Goal: Information Seeking & Learning: Compare options

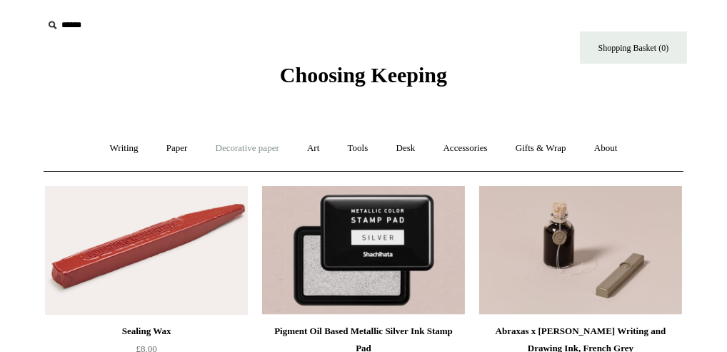
click at [234, 149] on link "Decorative paper +" at bounding box center [247, 148] width 89 height 38
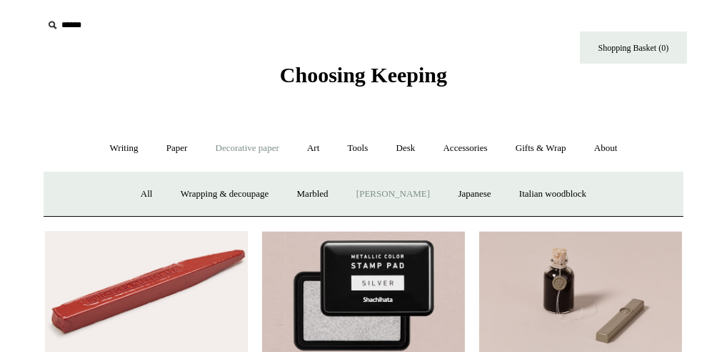
click at [373, 194] on link "[PERSON_NAME]" at bounding box center [393, 194] width 99 height 38
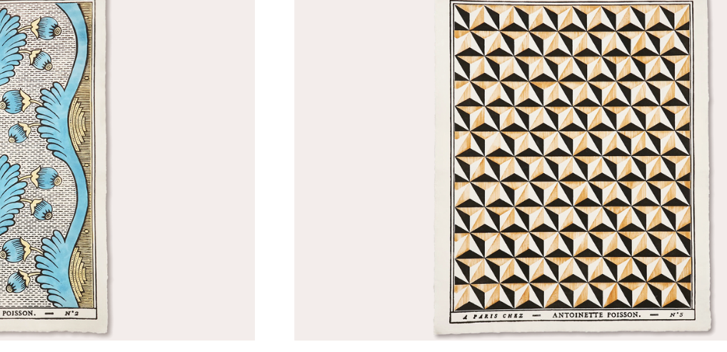
scroll to position [260, 0]
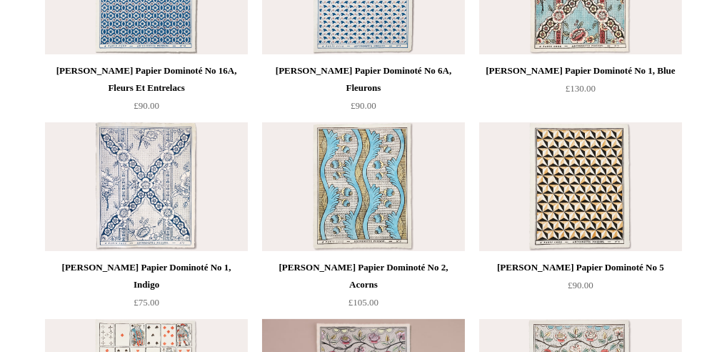
click at [584, 200] on img at bounding box center [580, 186] width 203 height 129
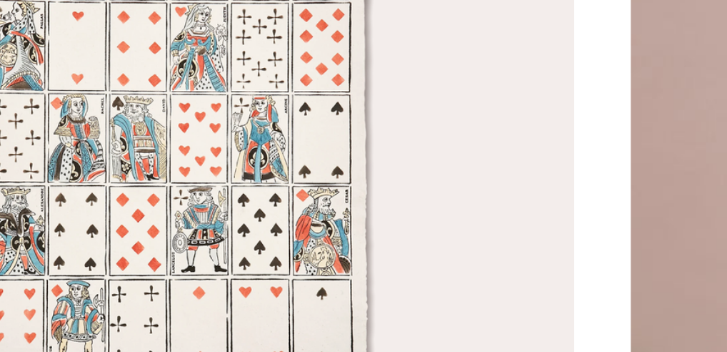
scroll to position [459, 0]
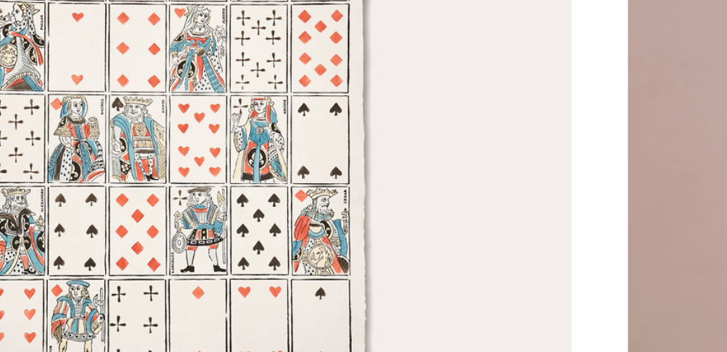
click at [137, 196] on img at bounding box center [146, 184] width 203 height 129
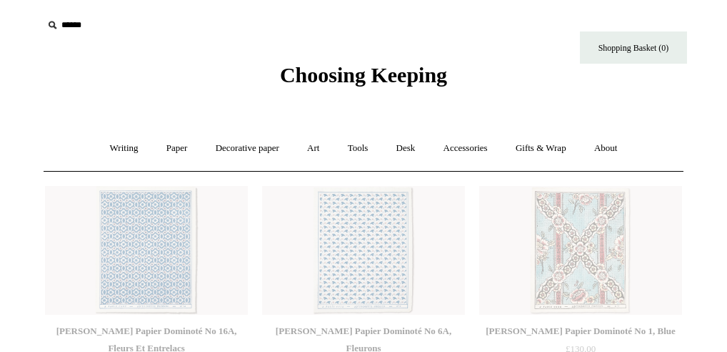
scroll to position [459, 0]
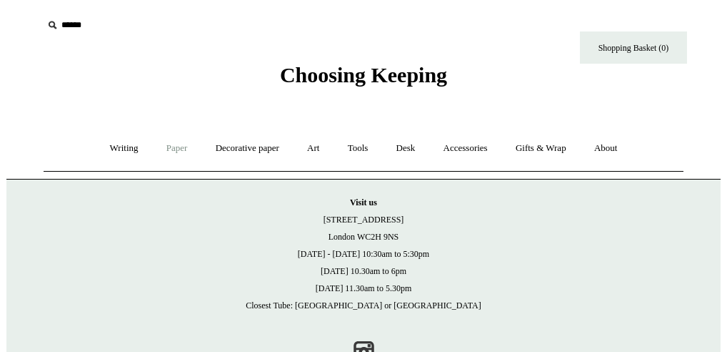
scroll to position [50, 0]
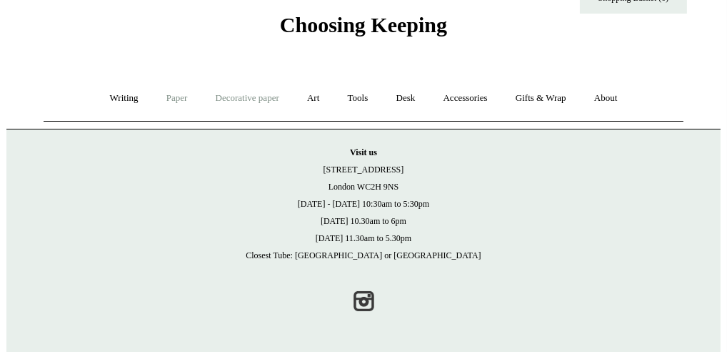
click at [237, 96] on link "Decorative paper +" at bounding box center [247, 98] width 89 height 38
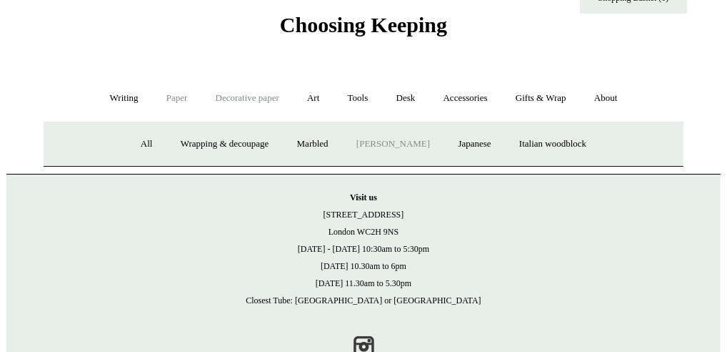
click at [367, 141] on link "[PERSON_NAME]" at bounding box center [393, 144] width 99 height 38
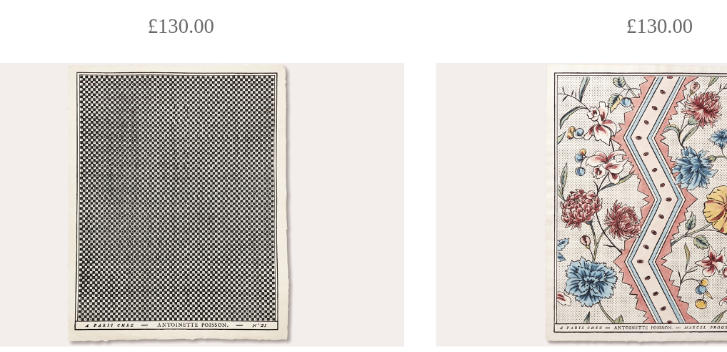
scroll to position [599, 0]
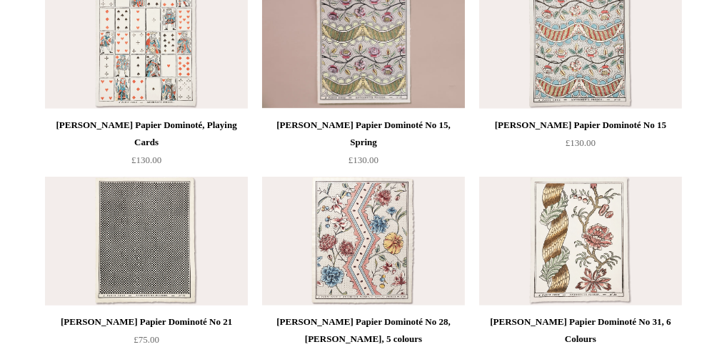
click at [118, 271] on img at bounding box center [146, 240] width 203 height 129
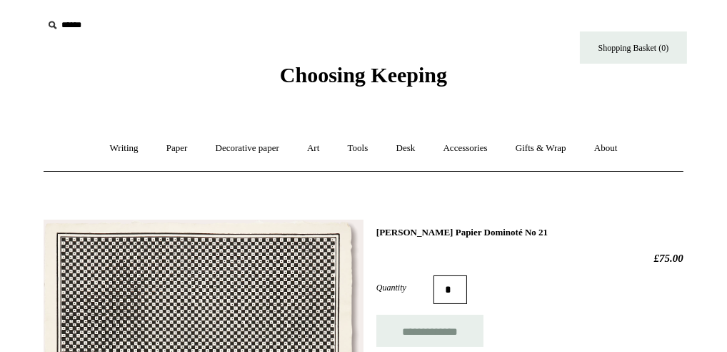
drag, startPoint x: 0, startPoint y: 0, endPoint x: 118, endPoint y: 271, distance: 295.4
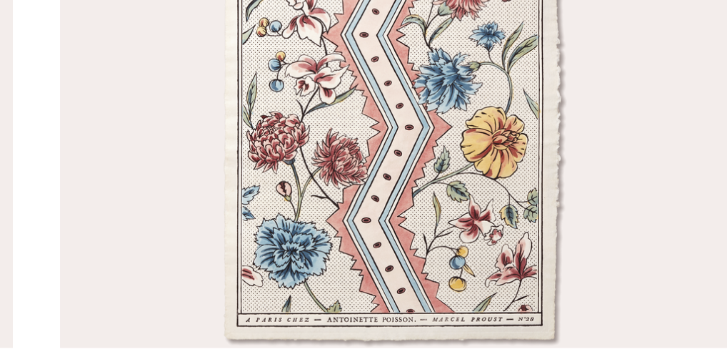
scroll to position [599, 0]
click at [349, 287] on img at bounding box center [363, 240] width 203 height 129
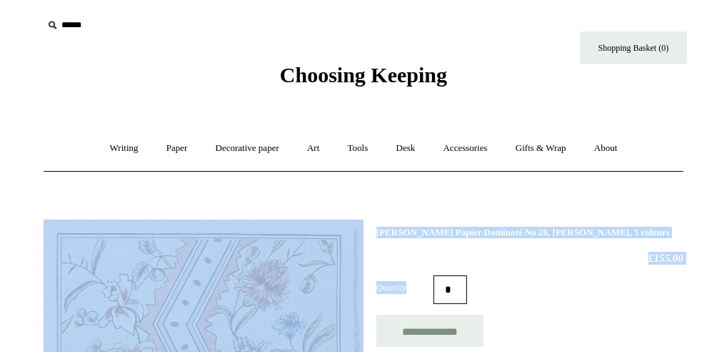
drag, startPoint x: 0, startPoint y: 0, endPoint x: 231, endPoint y: 217, distance: 316.4
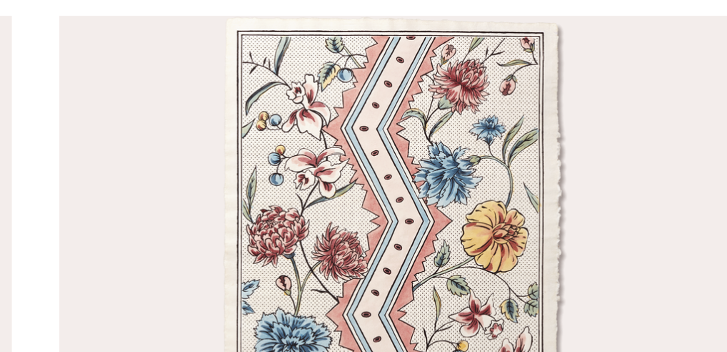
scroll to position [599, 0]
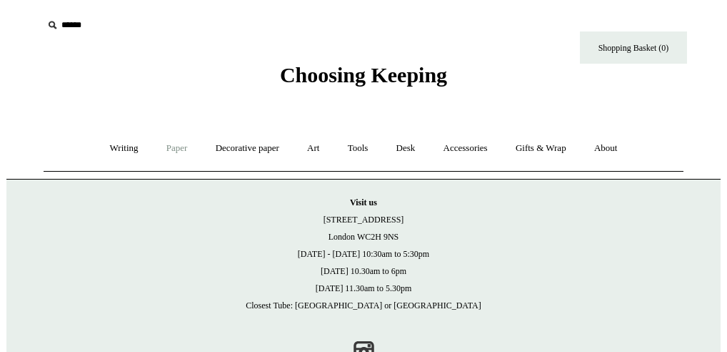
scroll to position [50, 0]
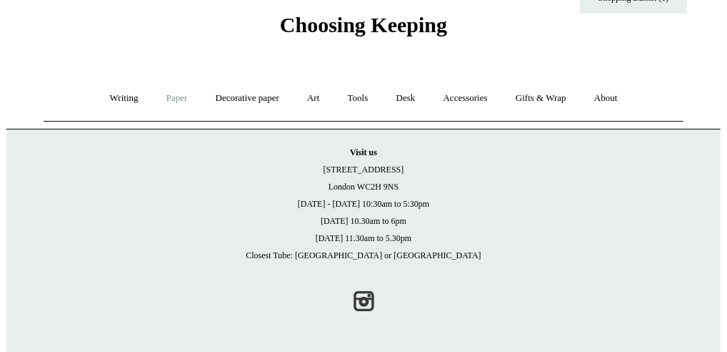
click at [171, 98] on link "Paper +" at bounding box center [177, 98] width 47 height 38
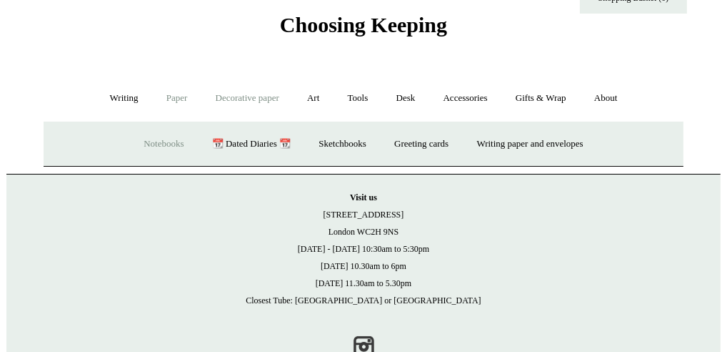
click at [234, 97] on link "Decorative paper +" at bounding box center [247, 98] width 89 height 38
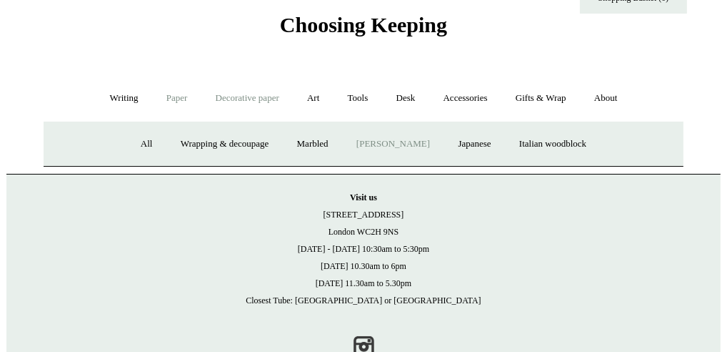
click at [383, 144] on link "[PERSON_NAME]" at bounding box center [393, 144] width 99 height 38
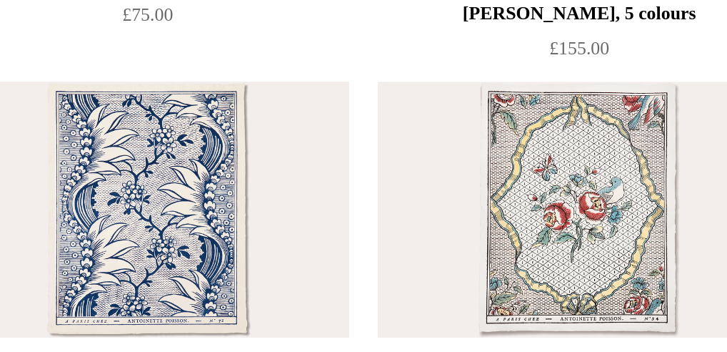
scroll to position [827, 0]
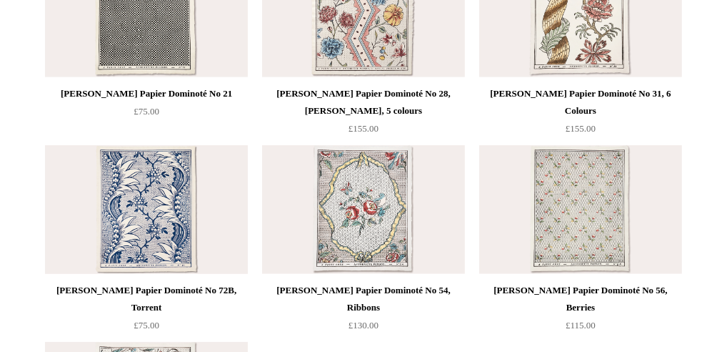
click at [145, 209] on img at bounding box center [146, 209] width 203 height 129
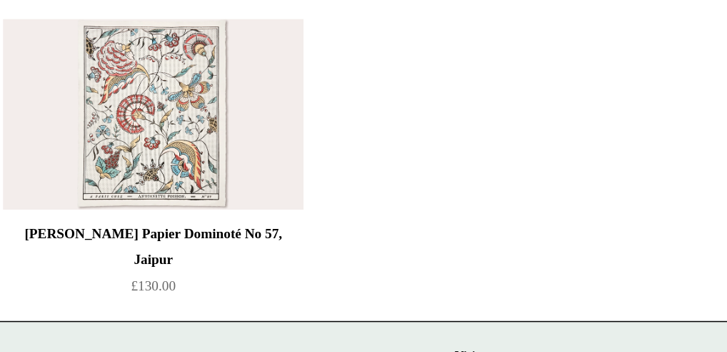
scroll to position [1112, 0]
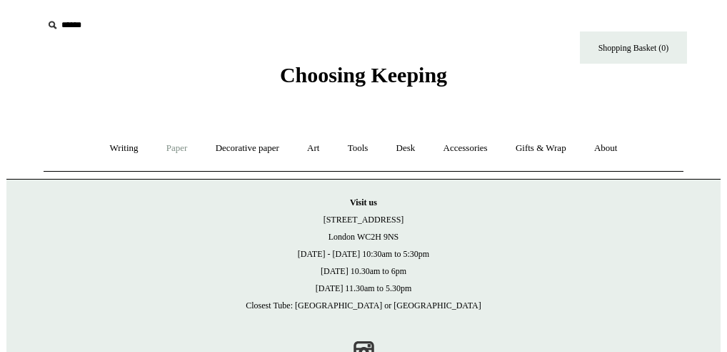
scroll to position [50, 0]
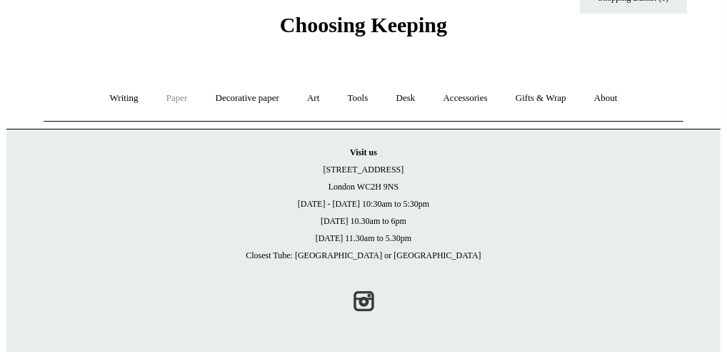
click at [169, 98] on link "Paper +" at bounding box center [177, 98] width 47 height 38
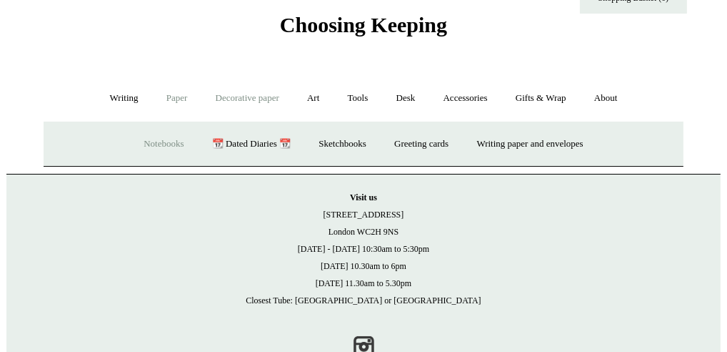
click at [244, 96] on link "Decorative paper +" at bounding box center [247, 98] width 89 height 38
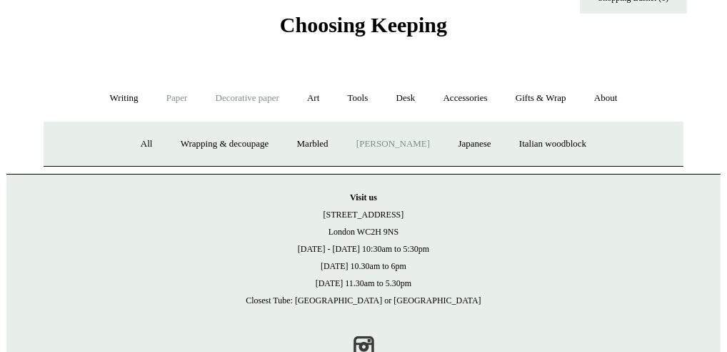
click at [368, 144] on link "[PERSON_NAME]" at bounding box center [393, 144] width 99 height 38
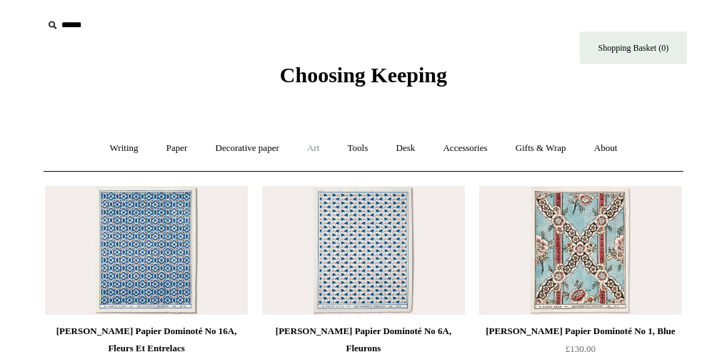
click at [316, 147] on link "Art +" at bounding box center [313, 148] width 38 height 38
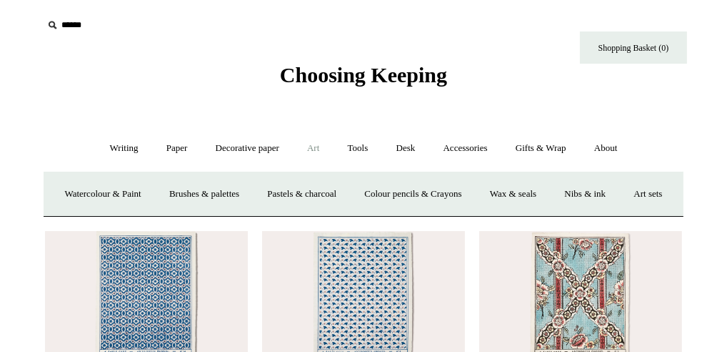
click at [316, 147] on link "Art -" at bounding box center [313, 148] width 38 height 38
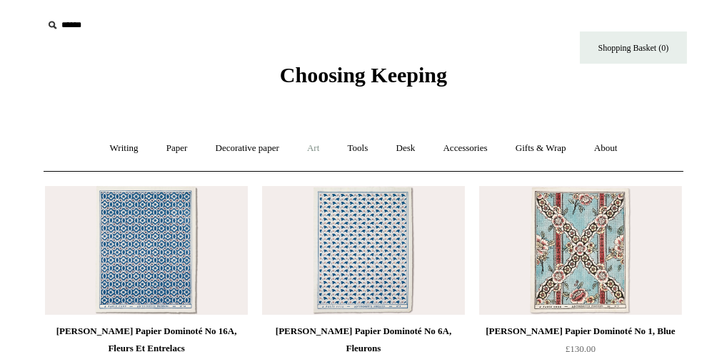
click at [316, 147] on link "Art +" at bounding box center [313, 148] width 38 height 38
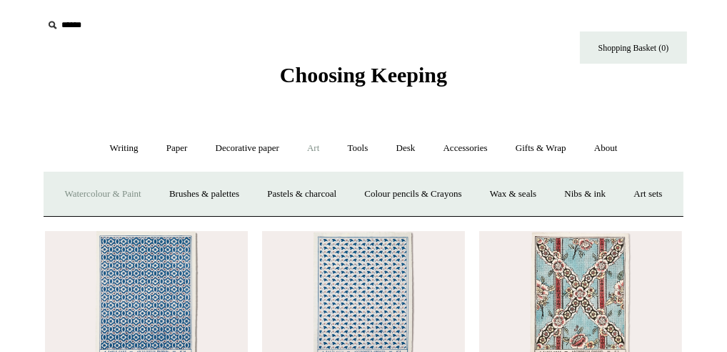
click at [95, 194] on link "Watercolour & Paint" at bounding box center [102, 194] width 102 height 38
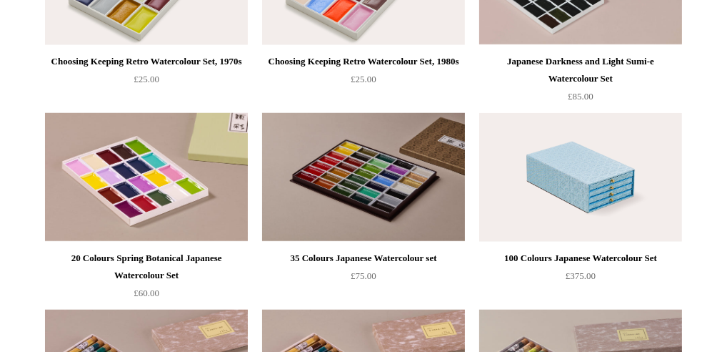
scroll to position [1083, 0]
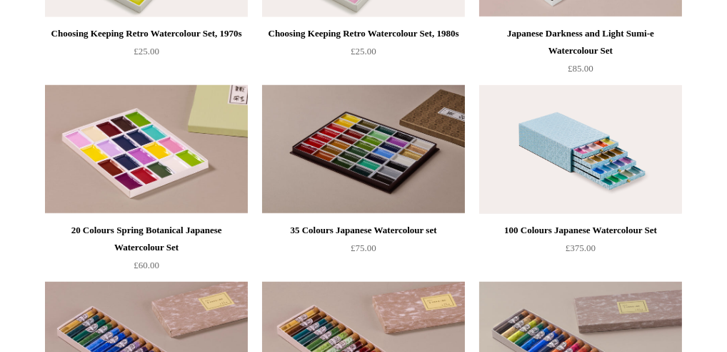
click at [569, 176] on img at bounding box center [580, 149] width 203 height 129
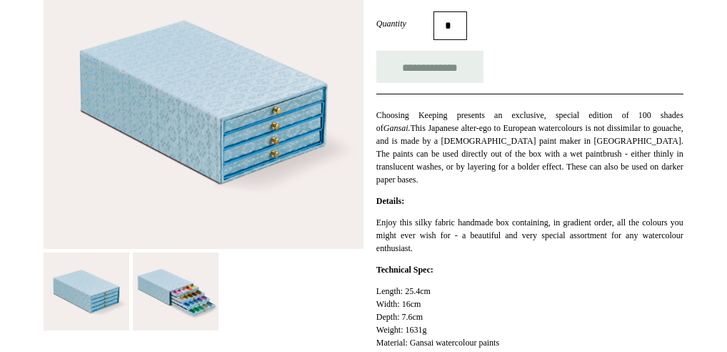
scroll to position [285, 0]
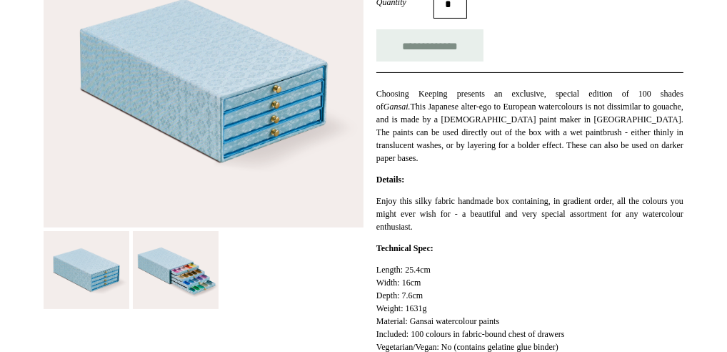
click at [169, 281] on img at bounding box center [176, 270] width 86 height 79
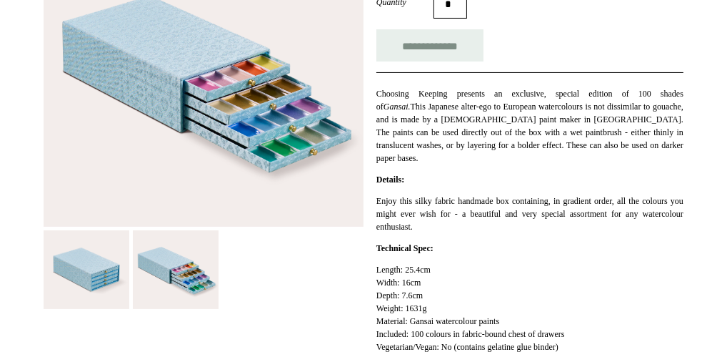
click at [247, 128] on img at bounding box center [204, 80] width 320 height 293
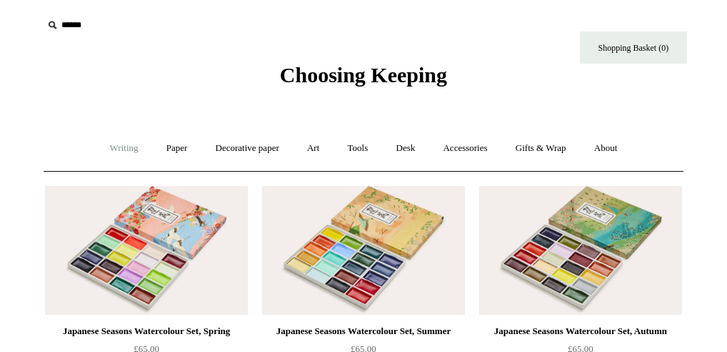
click at [115, 151] on link "Writing +" at bounding box center [124, 148] width 54 height 38
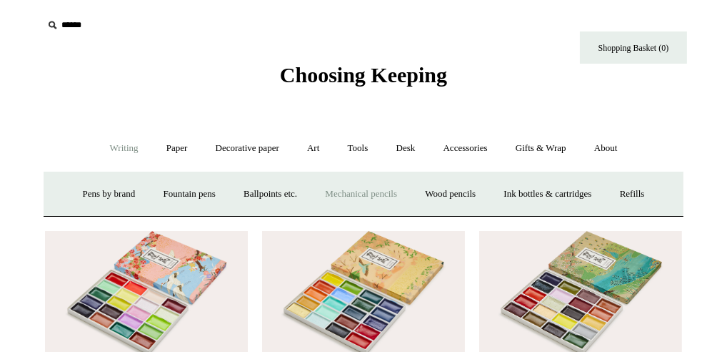
click at [360, 194] on link "Mechanical pencils +" at bounding box center [361, 194] width 98 height 38
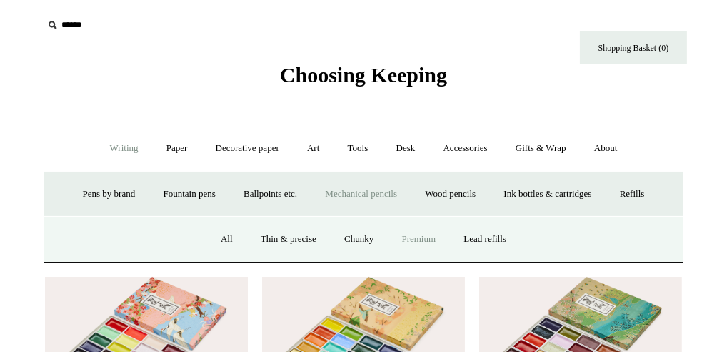
click at [419, 239] on link "Premium" at bounding box center [419, 239] width 60 height 38
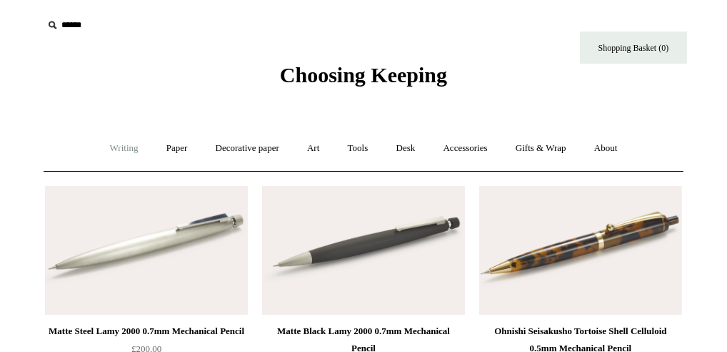
click at [114, 149] on link "Writing +" at bounding box center [124, 148] width 54 height 38
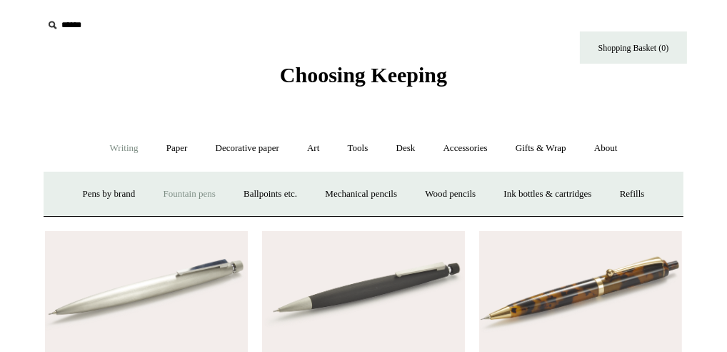
click at [171, 191] on link "Fountain pens +" at bounding box center [189, 194] width 78 height 38
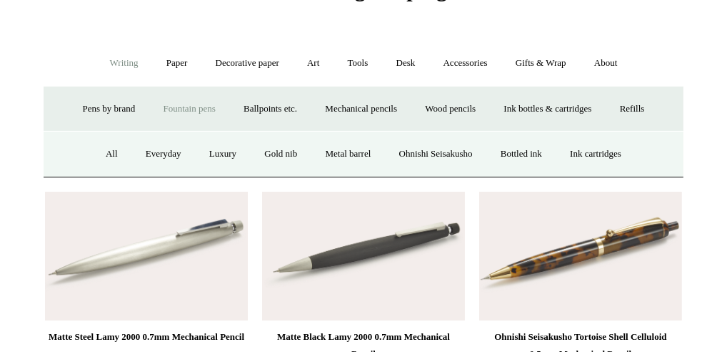
scroll to position [114, 0]
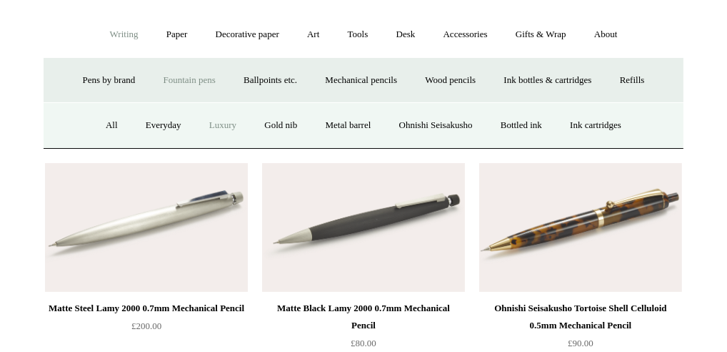
click at [211, 124] on link "Luxury" at bounding box center [222, 125] width 53 height 38
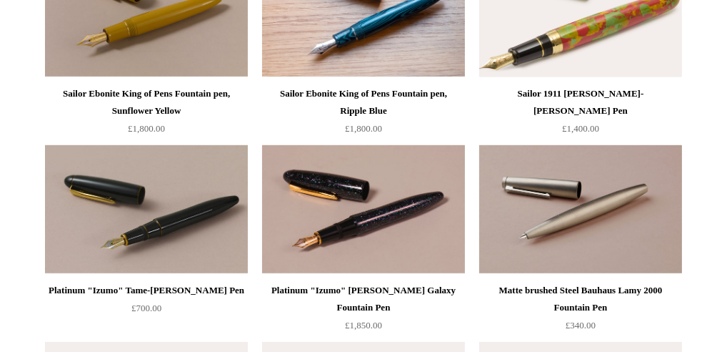
scroll to position [855, 0]
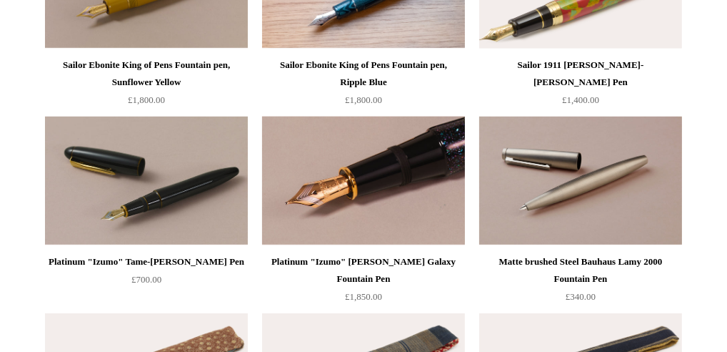
click at [308, 171] on img at bounding box center [363, 180] width 203 height 129
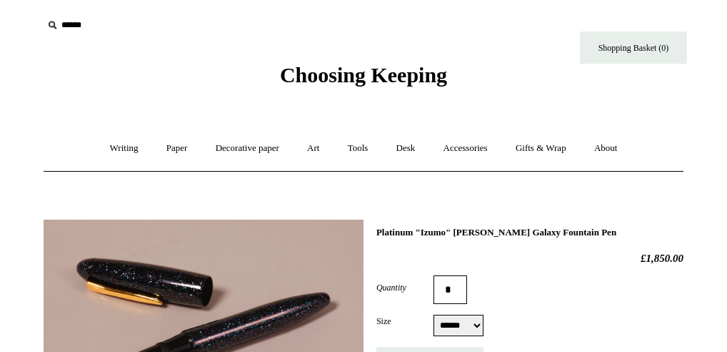
select select "******"
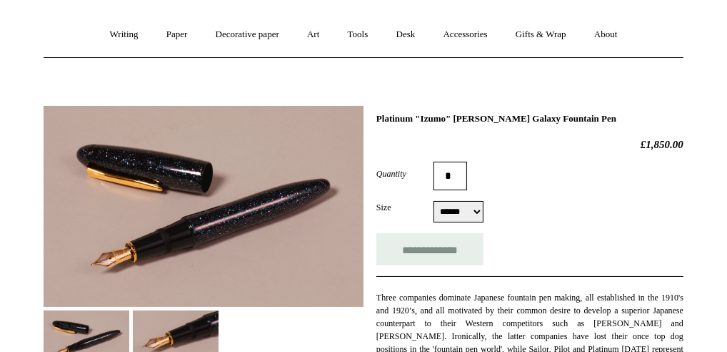
scroll to position [142, 0]
